Goal: Information Seeking & Learning: Find specific fact

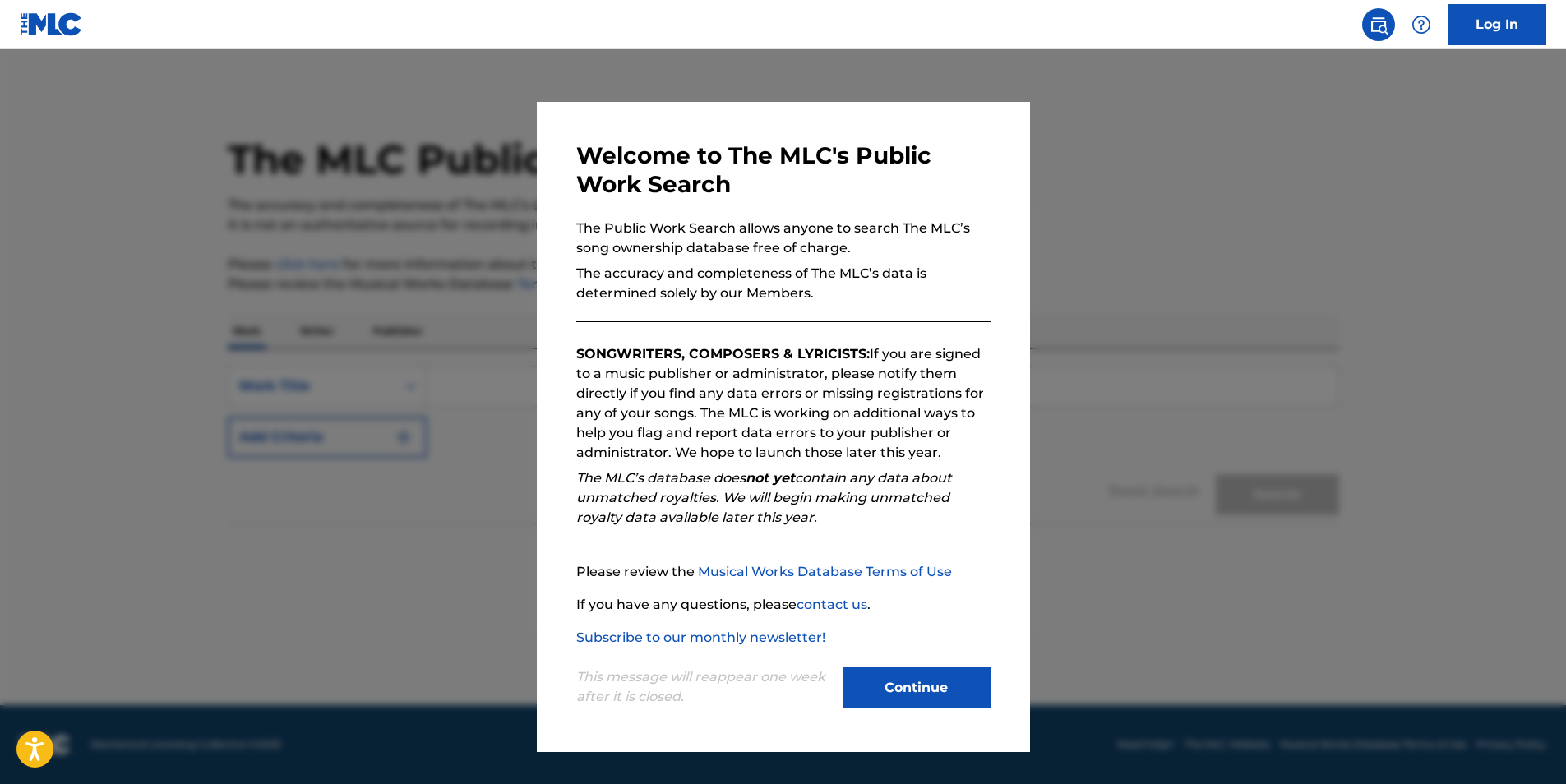
click at [938, 680] on button "Continue" at bounding box center [917, 688] width 148 height 41
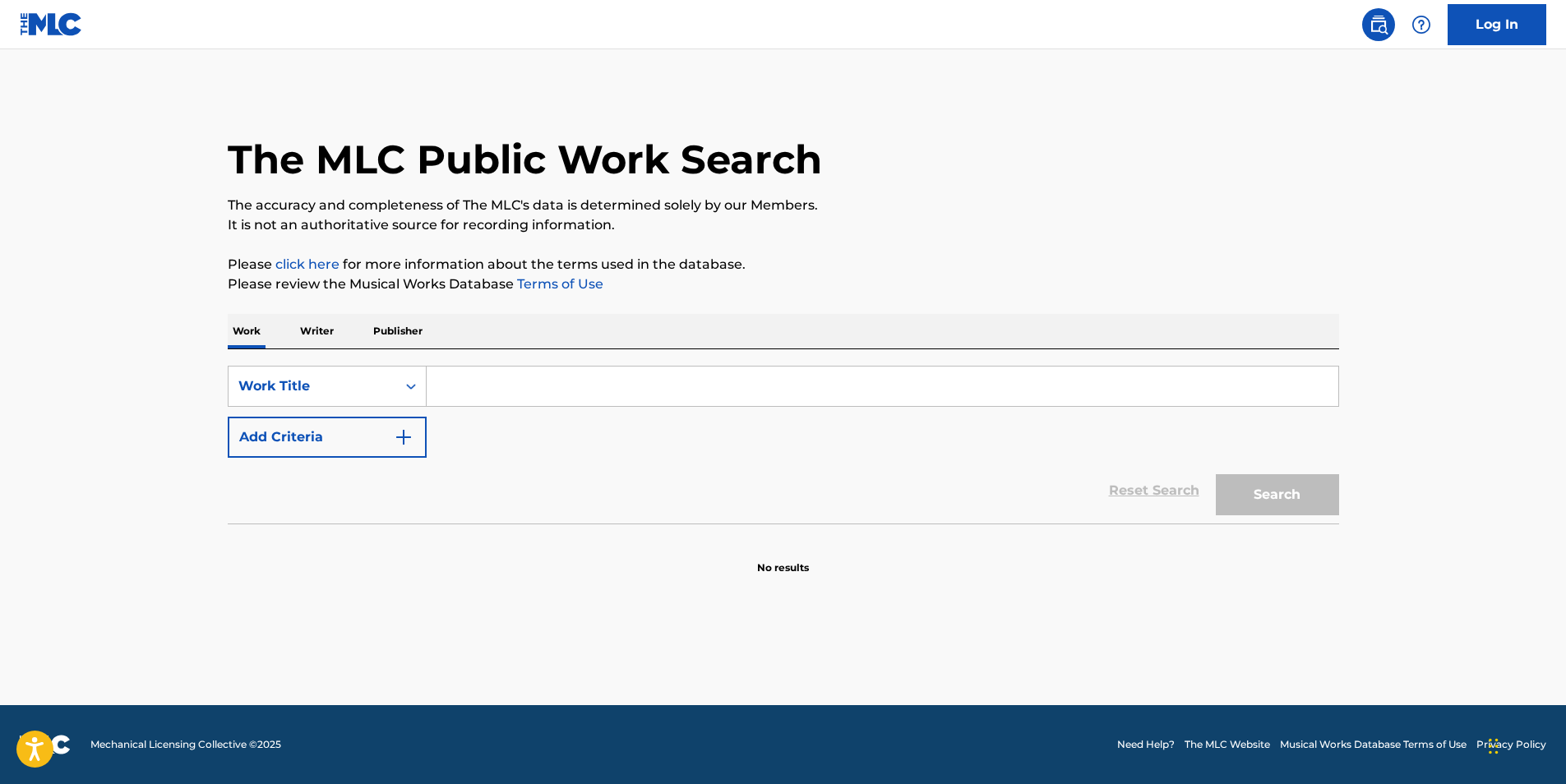
click at [587, 380] on input "Search Form" at bounding box center [883, 386] width 911 height 40
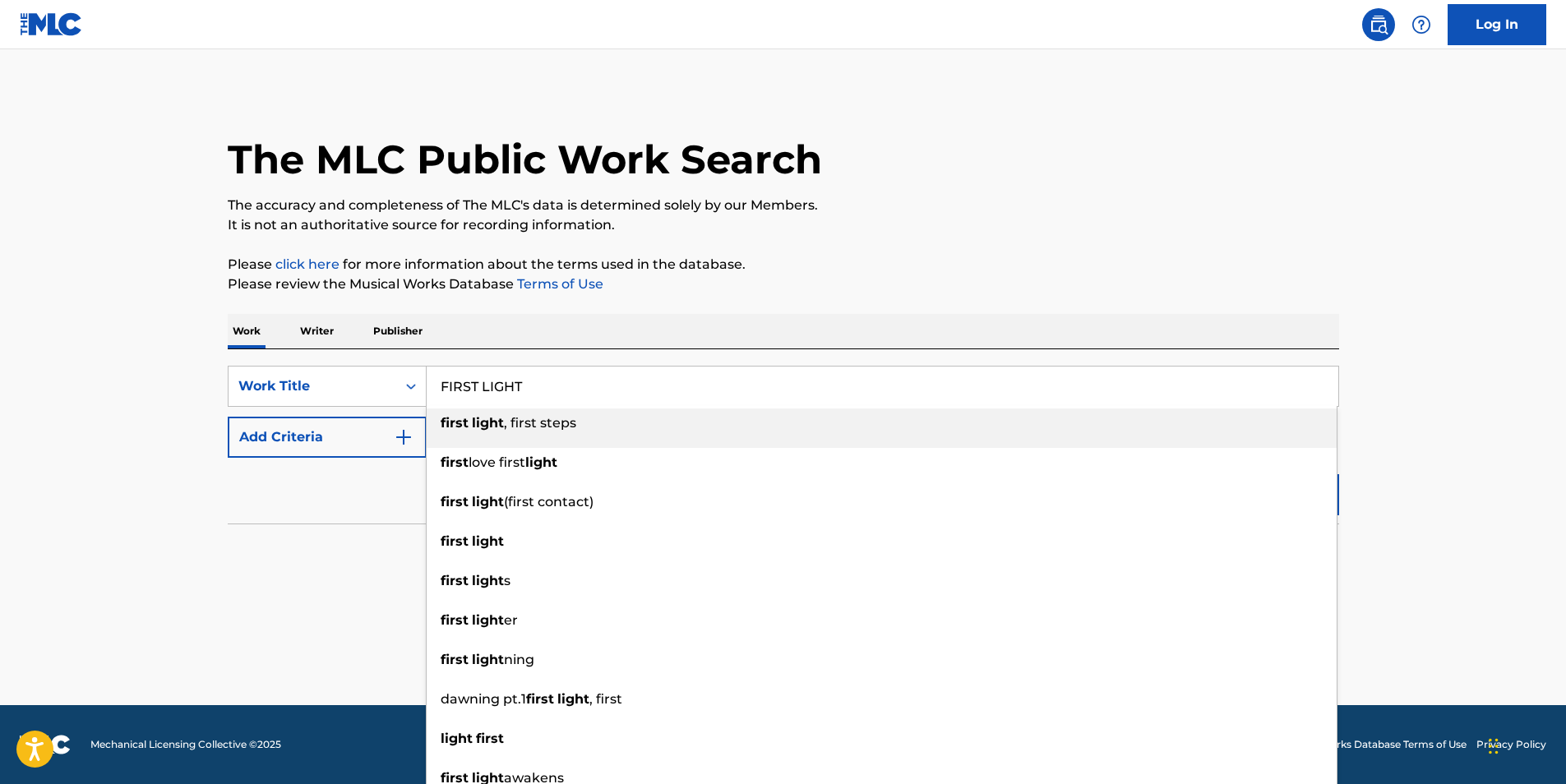
type input "FIRST LIGHT"
click at [786, 302] on div "The MLC Public Work Search The accuracy and completeness of The MLC's data is d…" at bounding box center [783, 333] width 1151 height 485
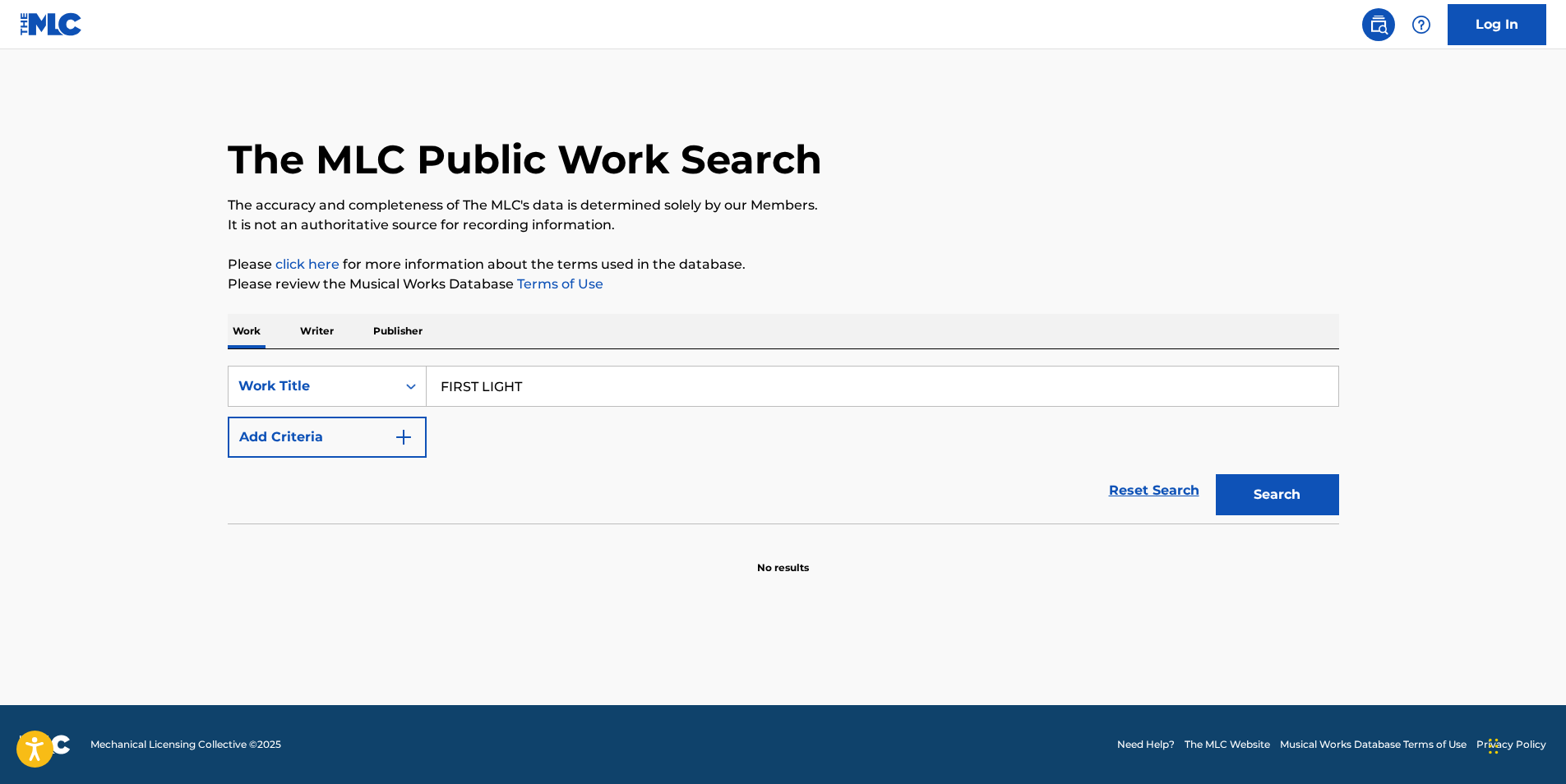
click at [417, 441] on button "Add Criteria" at bounding box center [327, 437] width 199 height 41
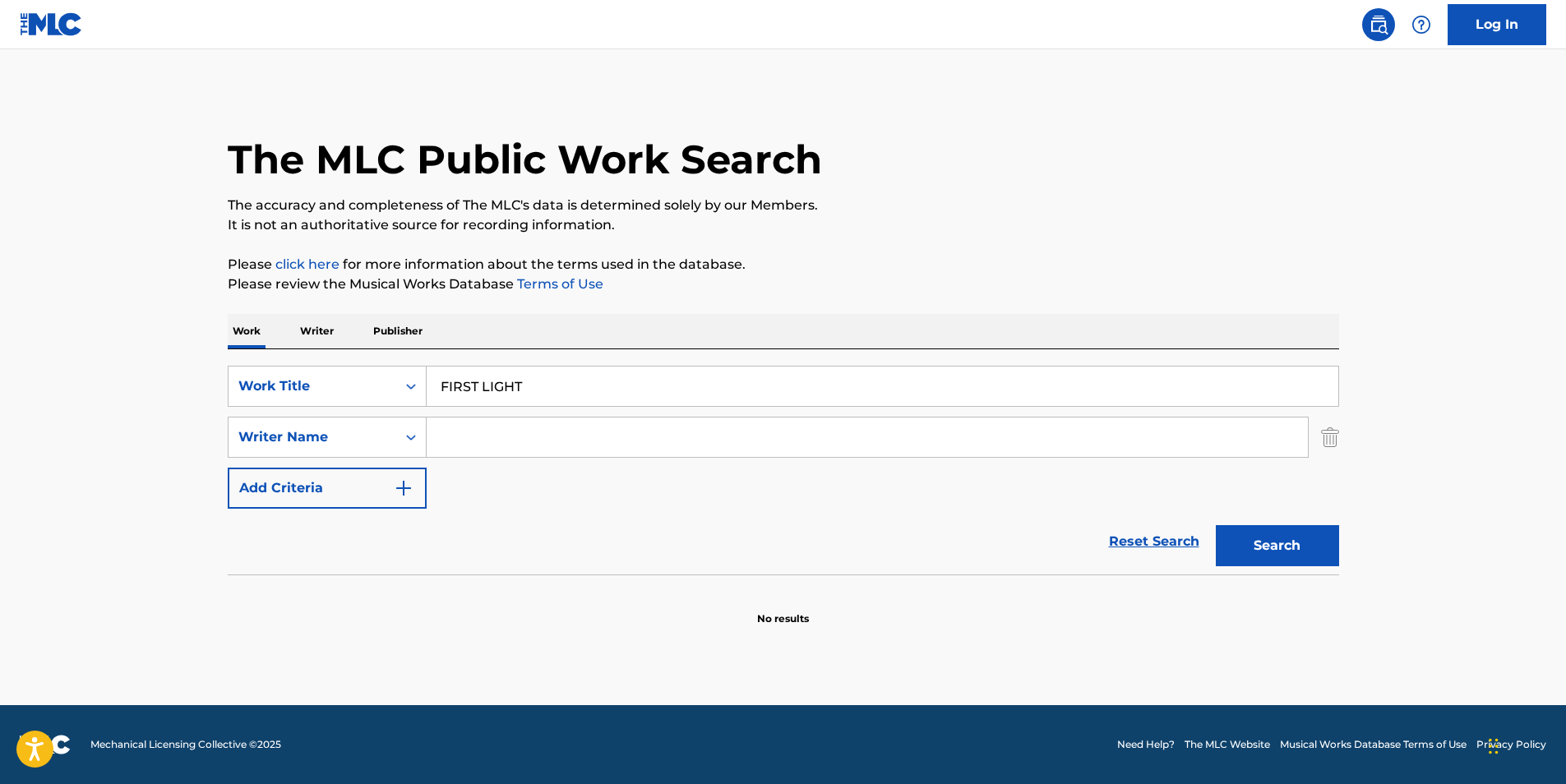
click at [535, 443] on input "Search Form" at bounding box center [868, 437] width 881 height 40
type input "BALMORIS"
click at [1216, 525] on button "Search" at bounding box center [1278, 546] width 123 height 41
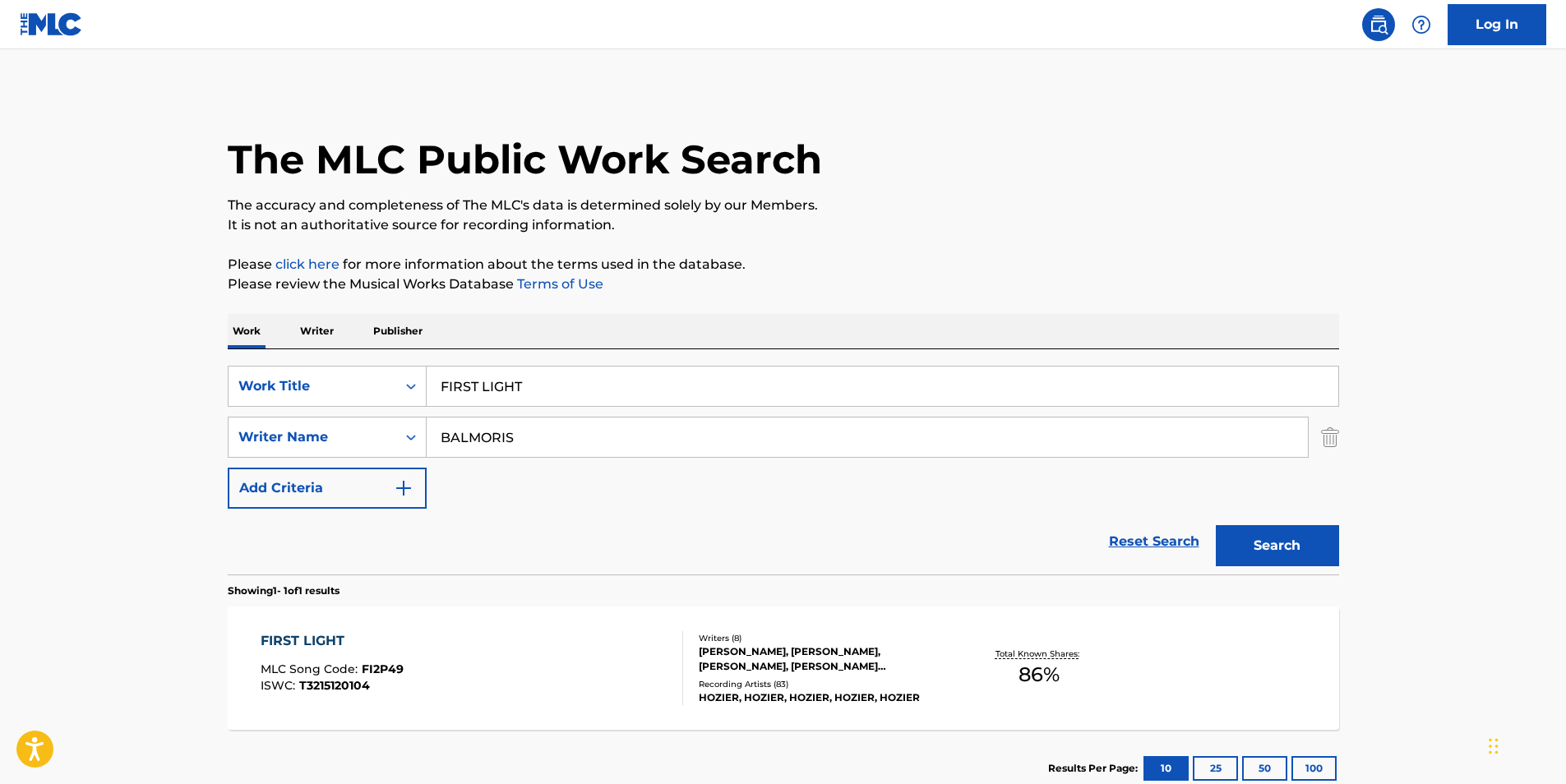
click at [338, 632] on div "FIRST LIGHT" at bounding box center [332, 641] width 143 height 19
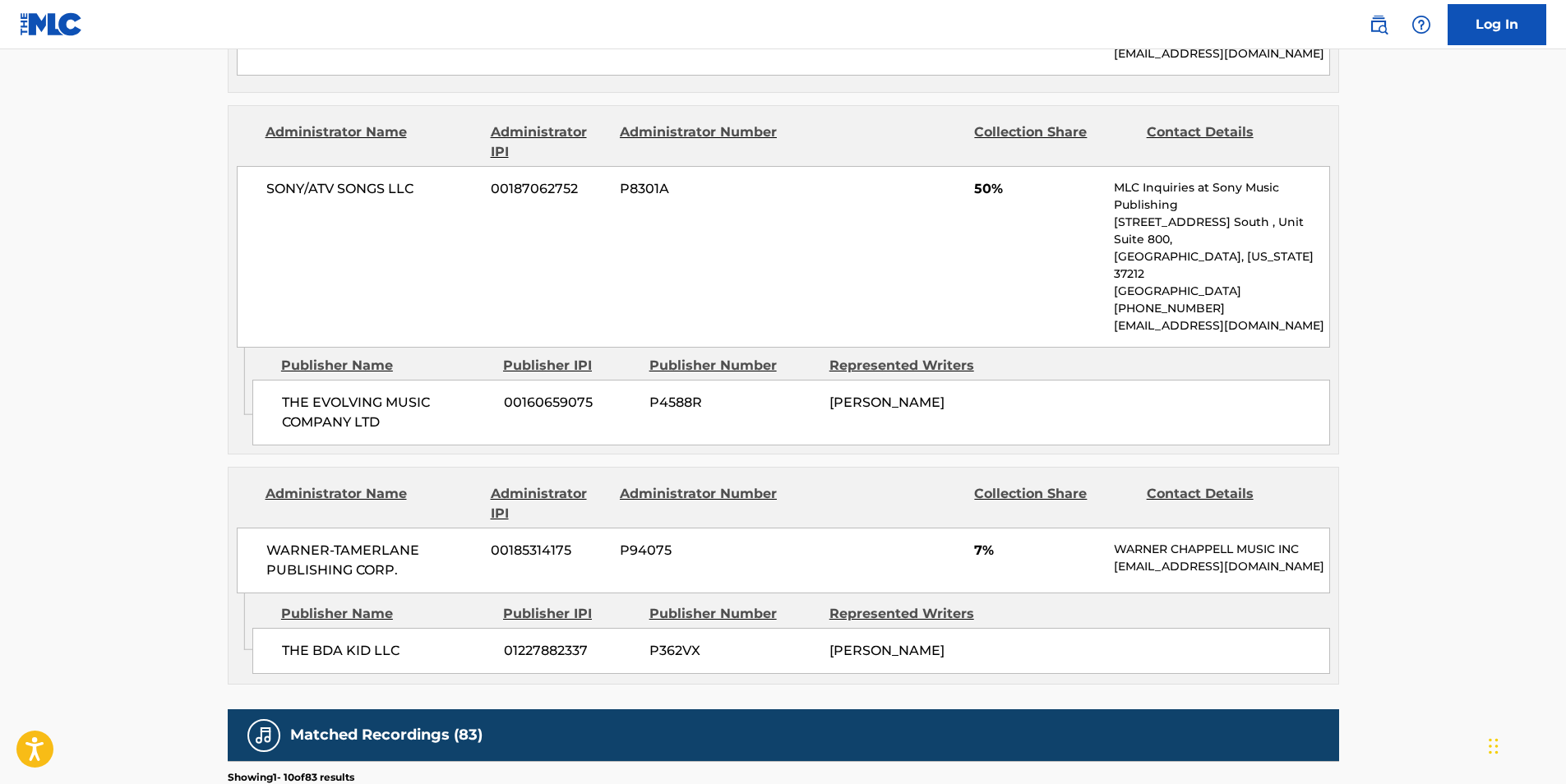
scroll to position [2466, 0]
